Goal: Task Accomplishment & Management: Use online tool/utility

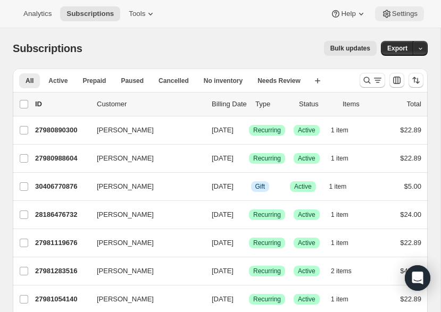
drag, startPoint x: 155, startPoint y: 2, endPoint x: 393, endPoint y: 9, distance: 238.0
click at [361, 62] on div "Subscriptions. This page is ready Subscriptions Bulk updates More actions Bulk …" at bounding box center [220, 48] width 415 height 40
click at [361, 9] on icon at bounding box center [387, 14] width 11 height 11
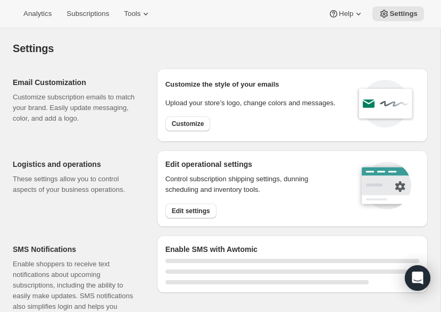
drag, startPoint x: 393, startPoint y: 9, endPoint x: 474, endPoint y: 2, distance: 81.2
click at [361, 2] on html "Analytics Subscriptions Tools Help Settings Skip to content Settings. This page…" at bounding box center [220, 156] width 441 height 312
click at [125, 35] on div "Settings. This page is ready Settings" at bounding box center [220, 48] width 415 height 40
drag, startPoint x: 474, startPoint y: 2, endPoint x: 130, endPoint y: 28, distance: 344.2
click at [130, 28] on div "Analytics Subscriptions Tools Help Settings" at bounding box center [220, 14] width 441 height 28
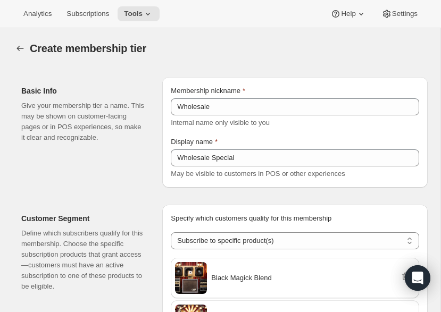
select select "products"
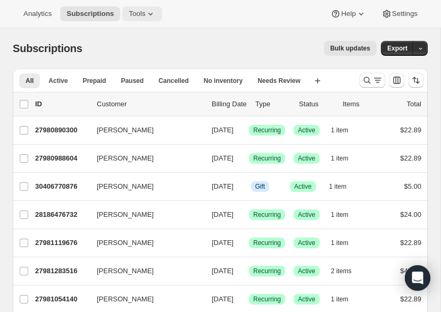
click at [129, 14] on span "Tools" at bounding box center [137, 14] width 16 height 9
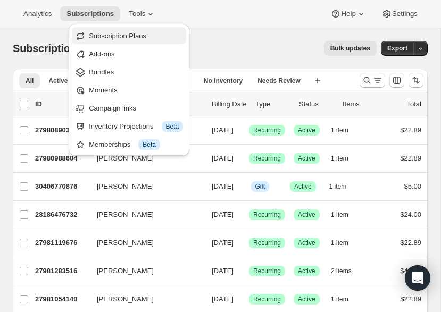
click at [131, 35] on span "Subscription Plans" at bounding box center [117, 36] width 57 height 8
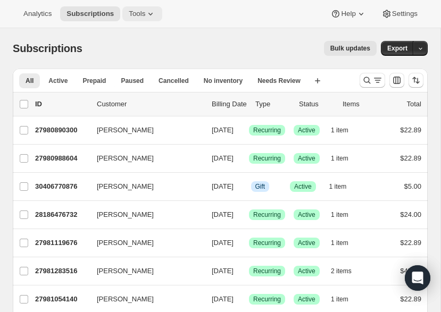
click at [129, 13] on span "Tools" at bounding box center [137, 14] width 16 height 9
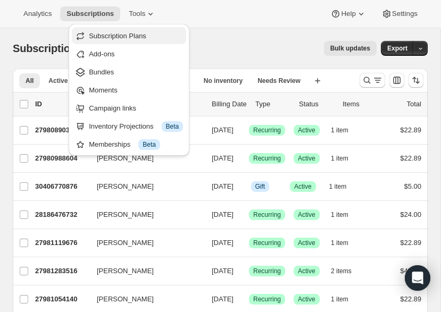
click at [121, 42] on button "Subscription Plans" at bounding box center [129, 35] width 114 height 17
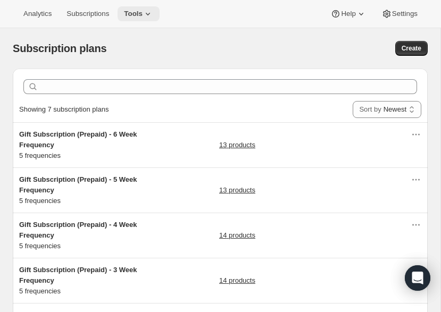
click at [143, 18] on icon at bounding box center [148, 14] width 11 height 11
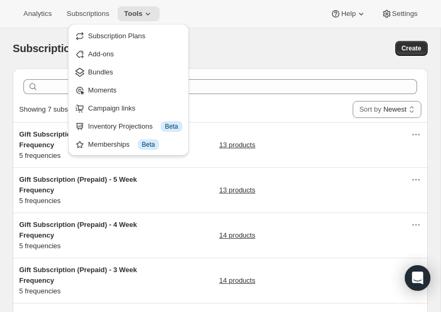
click at [232, 15] on div "Analytics Subscriptions Tools Help Settings" at bounding box center [220, 14] width 441 height 28
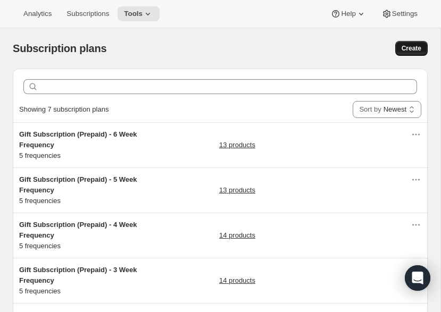
click at [409, 43] on button "Create" at bounding box center [411, 48] width 32 height 15
select select "WEEK"
select select "MONTH"
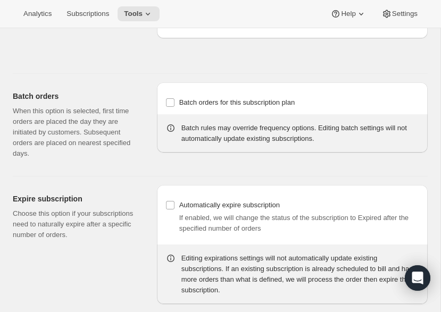
scroll to position [1006, 0]
